Goal: Task Accomplishment & Management: Use online tool/utility

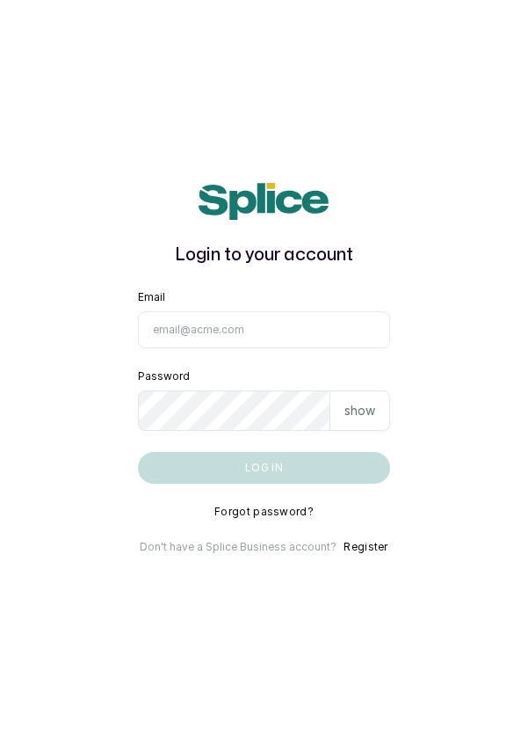
click at [192, 348] on input "Email" at bounding box center [264, 329] width 253 height 37
type input "[EMAIL_ADDRESS][DOMAIN_NAME]"
click at [138, 452] on button "Log in" at bounding box center [264, 468] width 253 height 32
type input "[EMAIL_ADDRESS][DOMAIN_NAME]"
click at [135, 452] on button "Log in" at bounding box center [264, 468] width 258 height 32
